Goal: Task Accomplishment & Management: Use online tool/utility

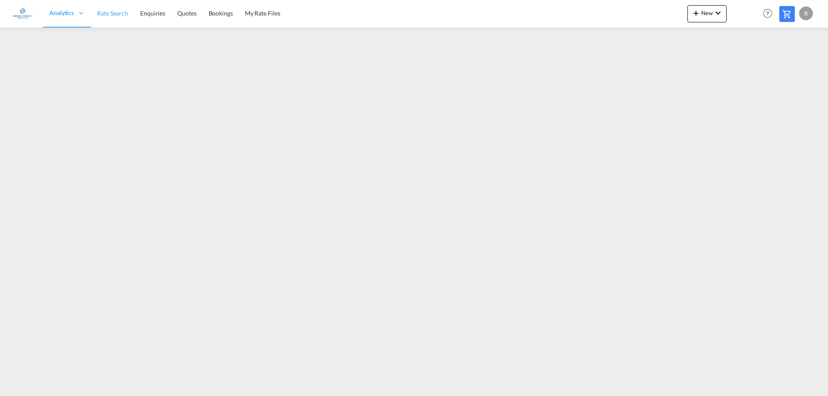
drag, startPoint x: 118, startPoint y: 13, endPoint x: 103, endPoint y: 13, distance: 15.1
click at [118, 13] on span "Rate Search" at bounding box center [112, 12] width 31 height 7
click at [694, 9] on md-icon "icon-plus 400-fg" at bounding box center [696, 13] width 10 height 10
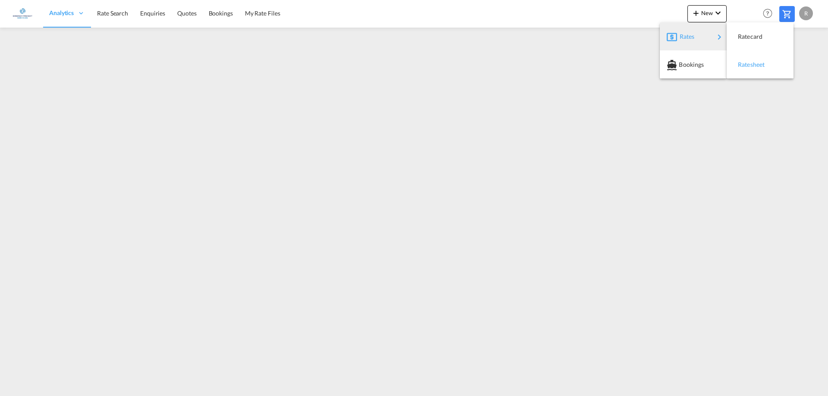
click at [747, 68] on span "Ratesheet" at bounding box center [742, 64] width 9 height 17
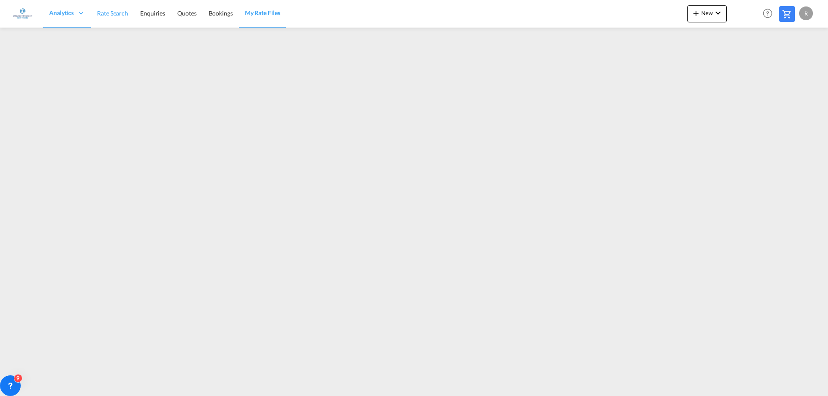
click at [114, 15] on span "Rate Search" at bounding box center [112, 12] width 31 height 7
